Goal: Navigation & Orientation: Find specific page/section

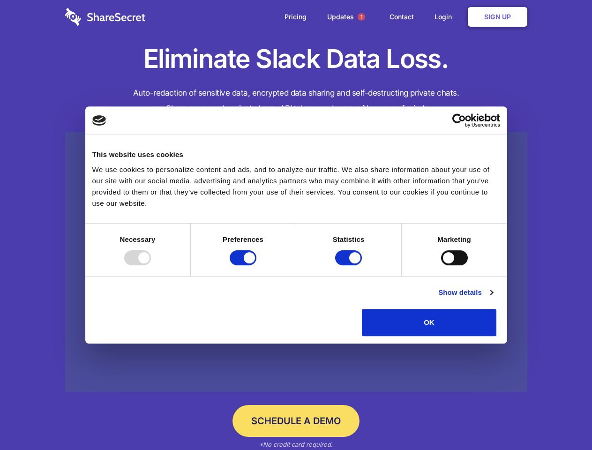
click at [151, 265] on div at bounding box center [137, 257] width 27 height 15
click at [257, 265] on input "Preferences" at bounding box center [243, 257] width 27 height 15
checkbox input "false"
click at [350, 265] on input "Statistics" at bounding box center [348, 257] width 27 height 15
checkbox input "false"
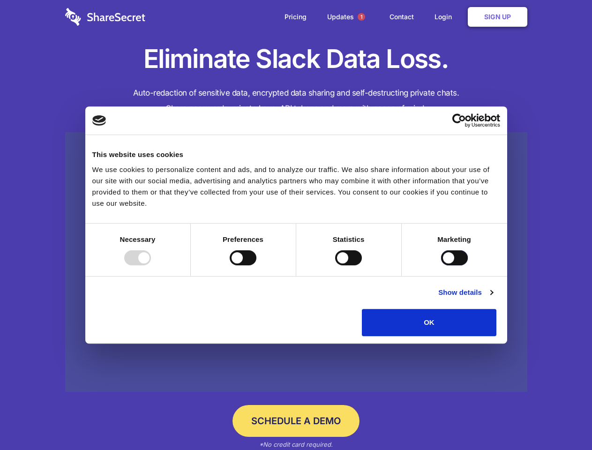
click at [441, 265] on input "Marketing" at bounding box center [454, 257] width 27 height 15
checkbox input "true"
click at [493, 298] on link "Show details" at bounding box center [465, 292] width 54 height 11
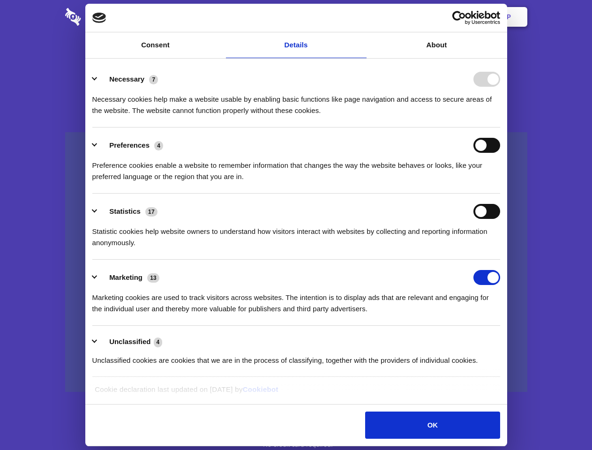
click at [500, 128] on li "Necessary 7 Necessary cookies help make a website usable by enabling basic func…" at bounding box center [296, 94] width 408 height 66
click at [361, 17] on span "1" at bounding box center [362, 17] width 8 height 8
